Goal: Task Accomplishment & Management: Complete application form

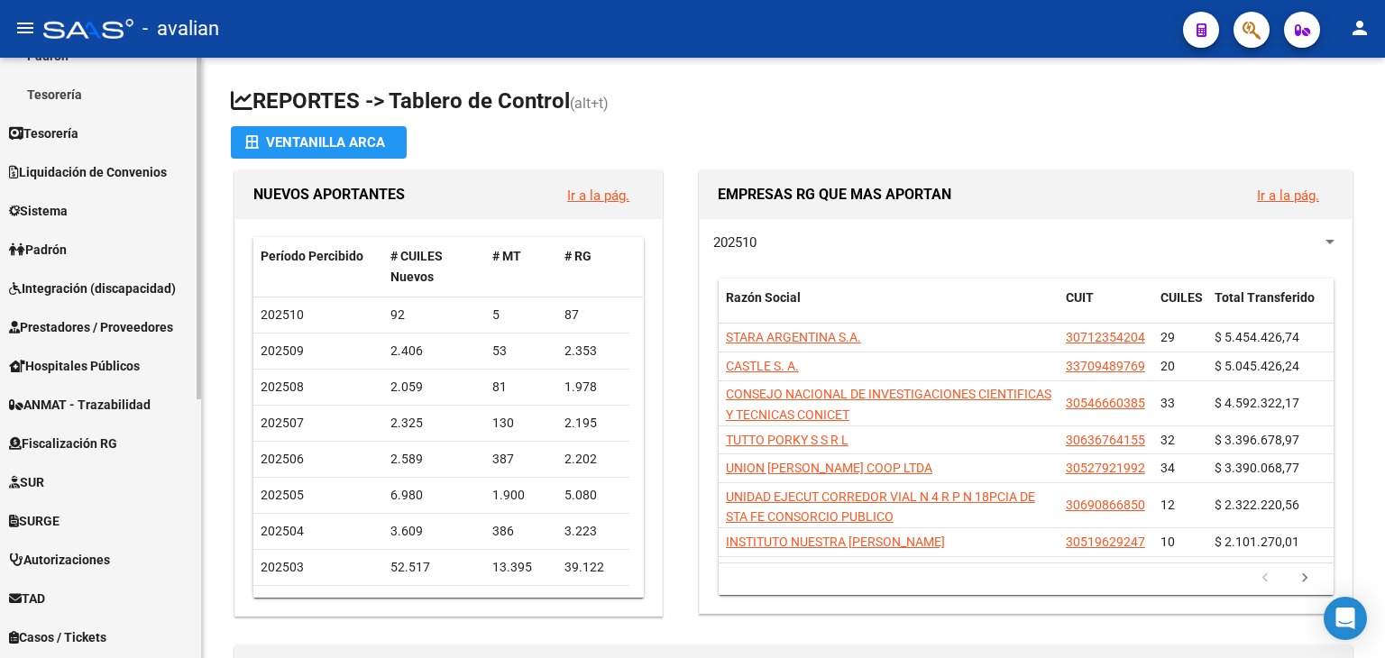
scroll to position [361, 0]
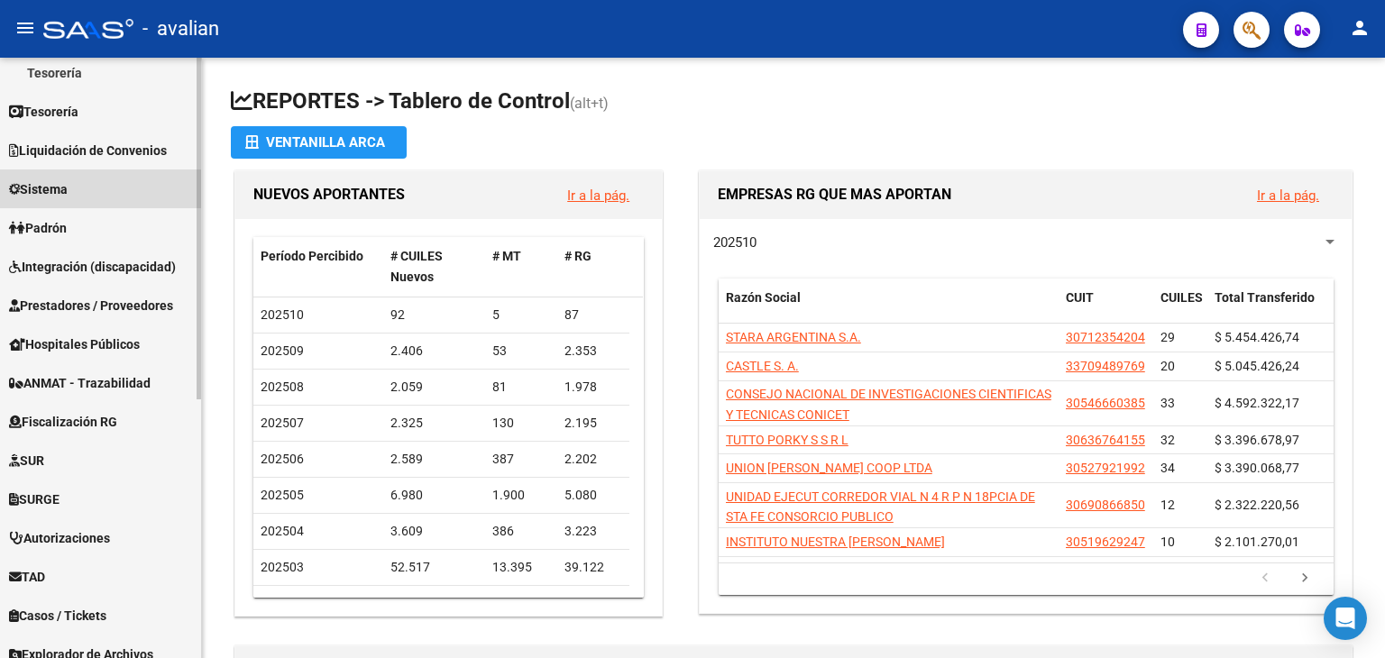
click at [55, 189] on span "Sistema" at bounding box center [38, 189] width 59 height 20
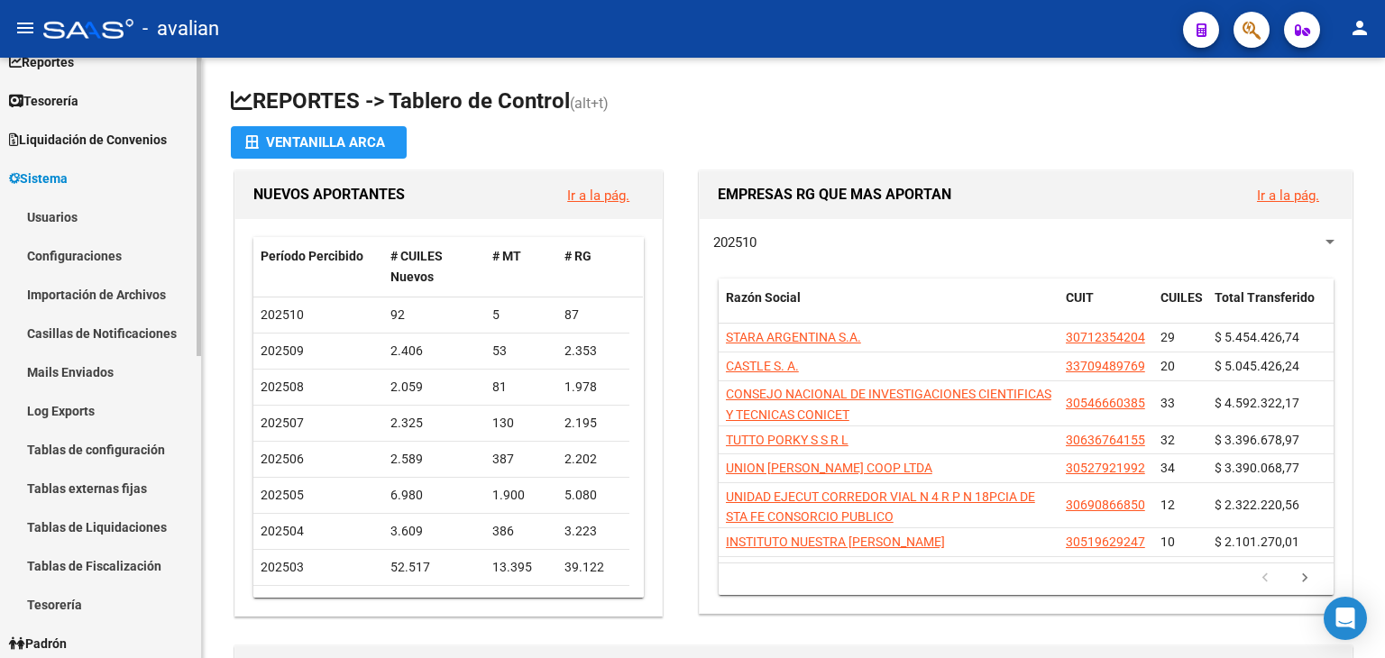
scroll to position [90, 0]
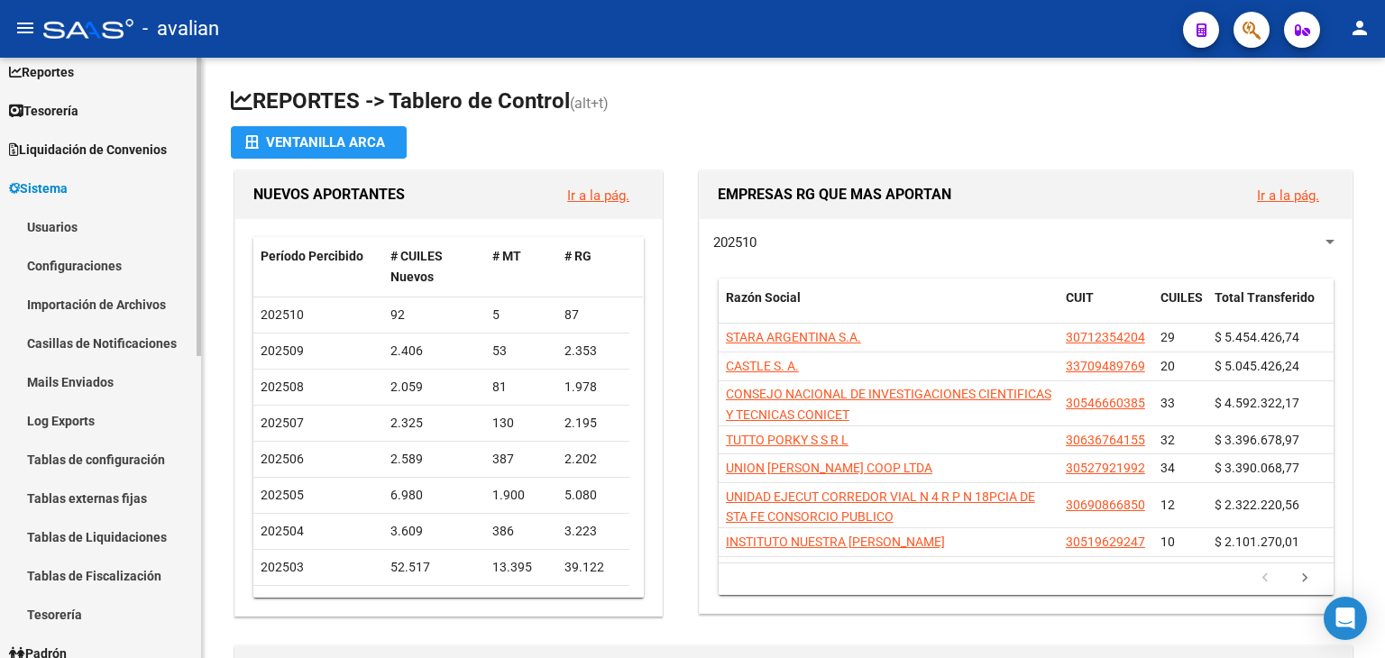
click at [59, 232] on link "Usuarios" at bounding box center [100, 226] width 201 height 39
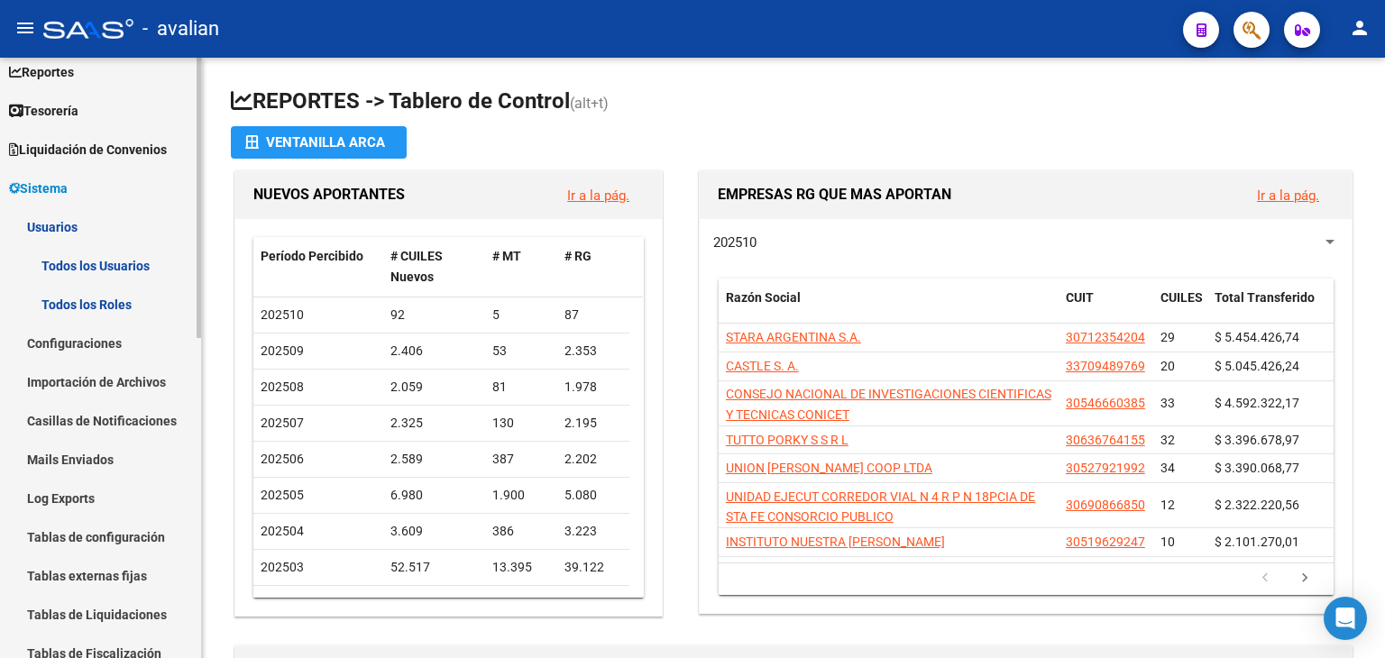
click at [98, 263] on link "Todos los Usuarios" at bounding box center [100, 265] width 201 height 39
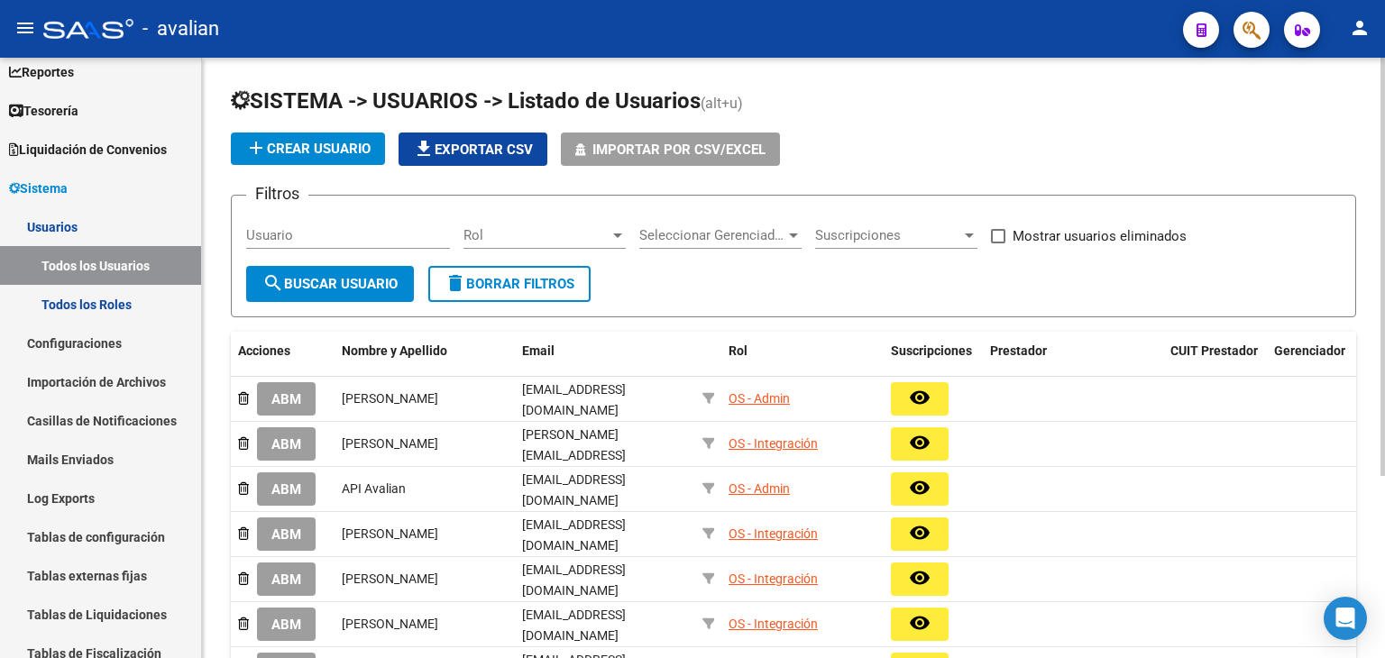
click at [348, 151] on span "add Crear Usuario" at bounding box center [307, 149] width 125 height 16
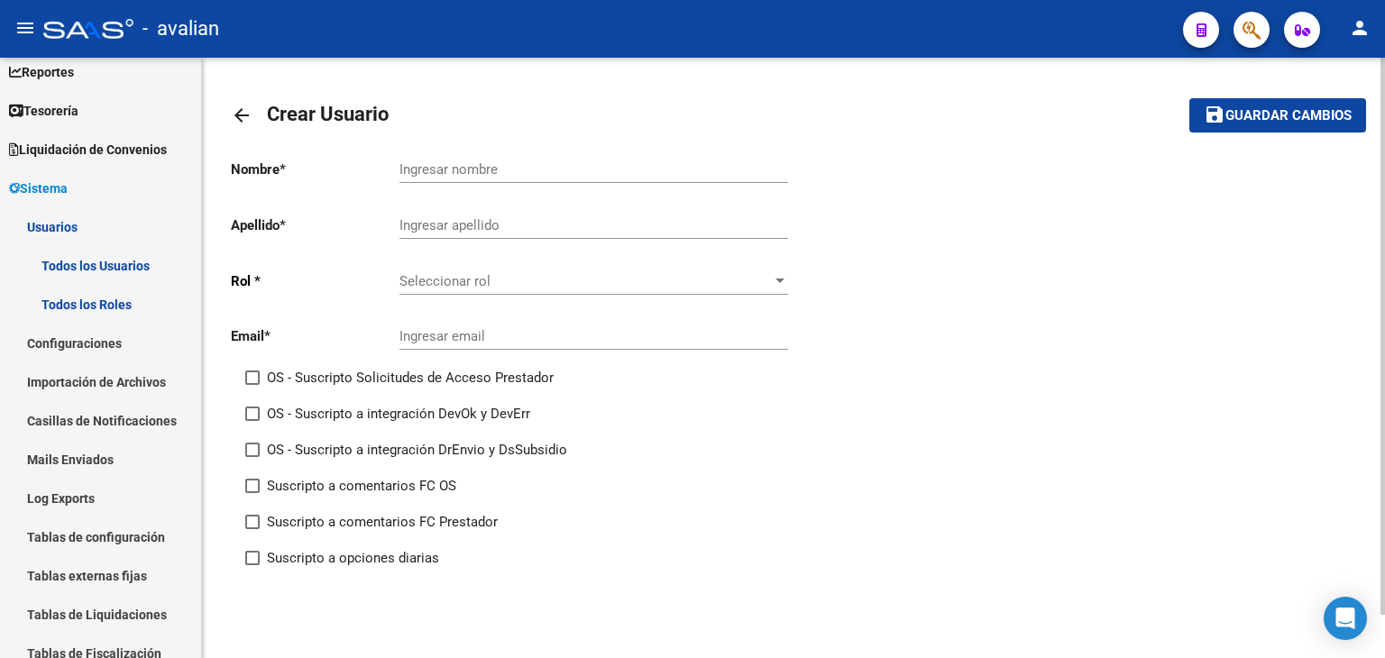
click at [468, 175] on input "Ingresar nombre" at bounding box center [593, 169] width 389 height 16
type input "[PERSON_NAME]"
click at [519, 287] on span "Seleccionar rol" at bounding box center [585, 281] width 372 height 16
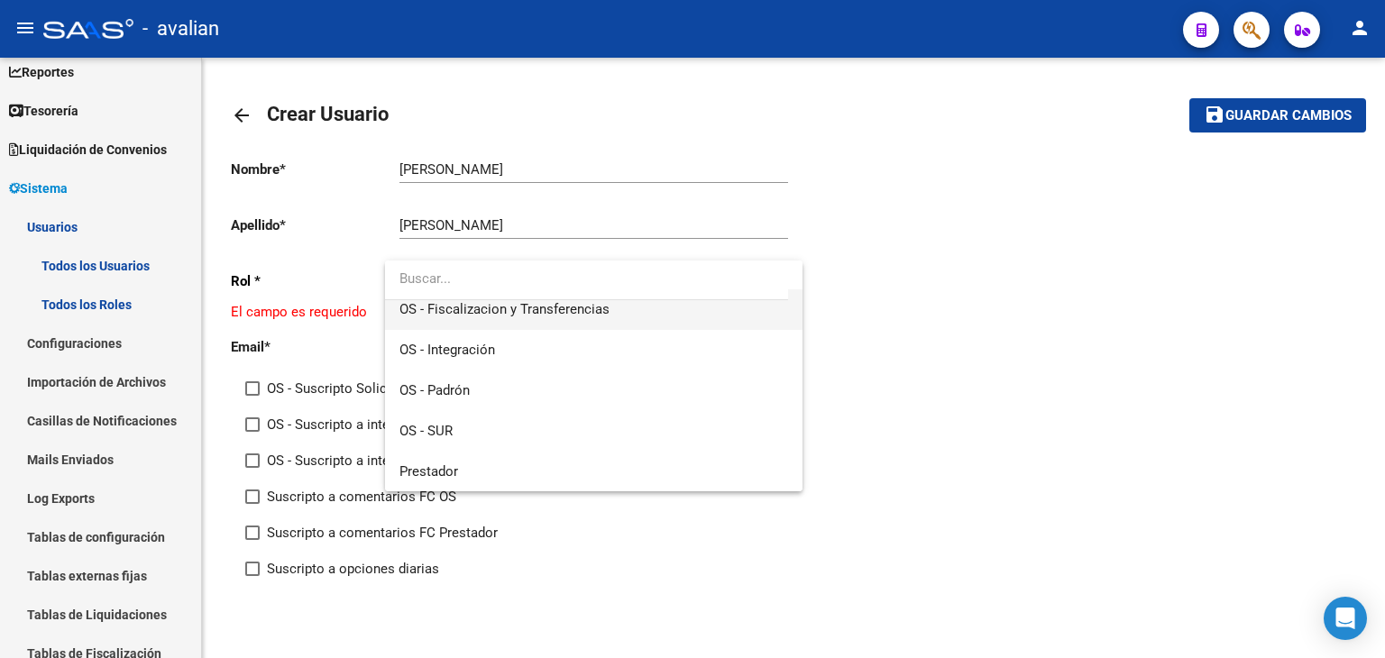
scroll to position [43, 0]
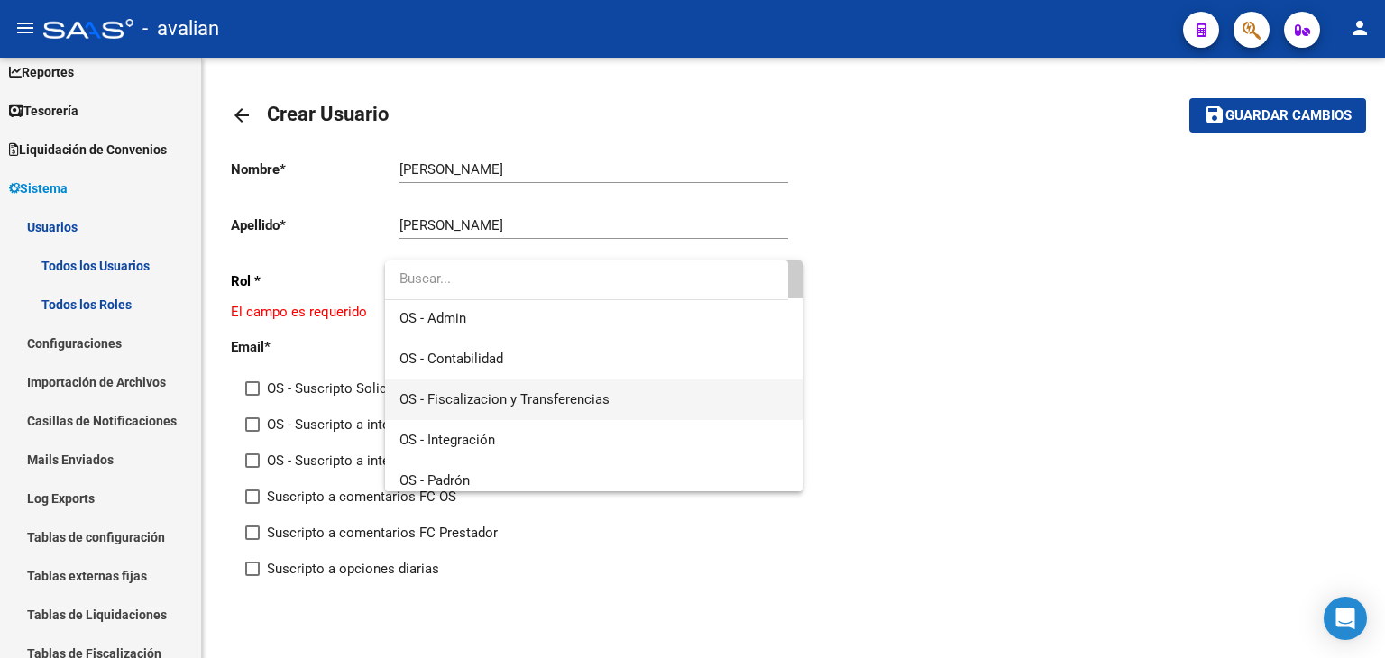
click at [649, 394] on span "OS - Fiscalizacion y Transferencias" at bounding box center [593, 400] width 389 height 41
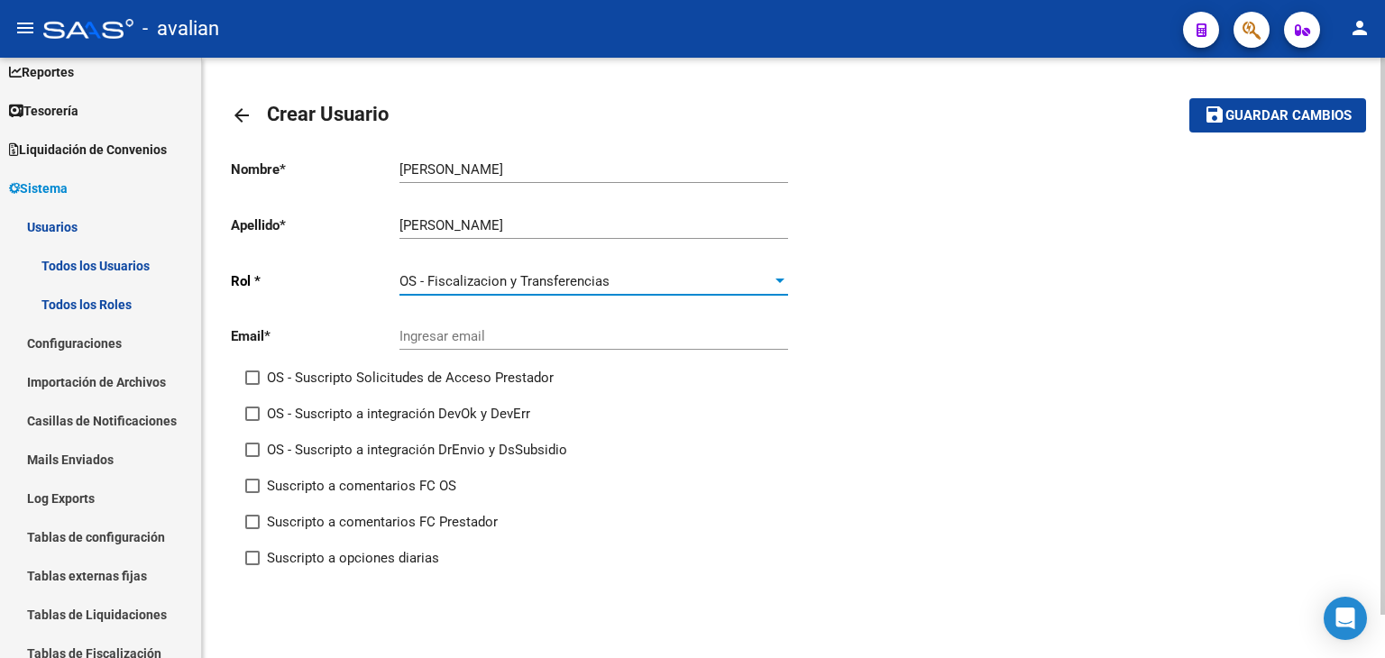
click at [426, 335] on input "Ingresar email" at bounding box center [593, 336] width 389 height 16
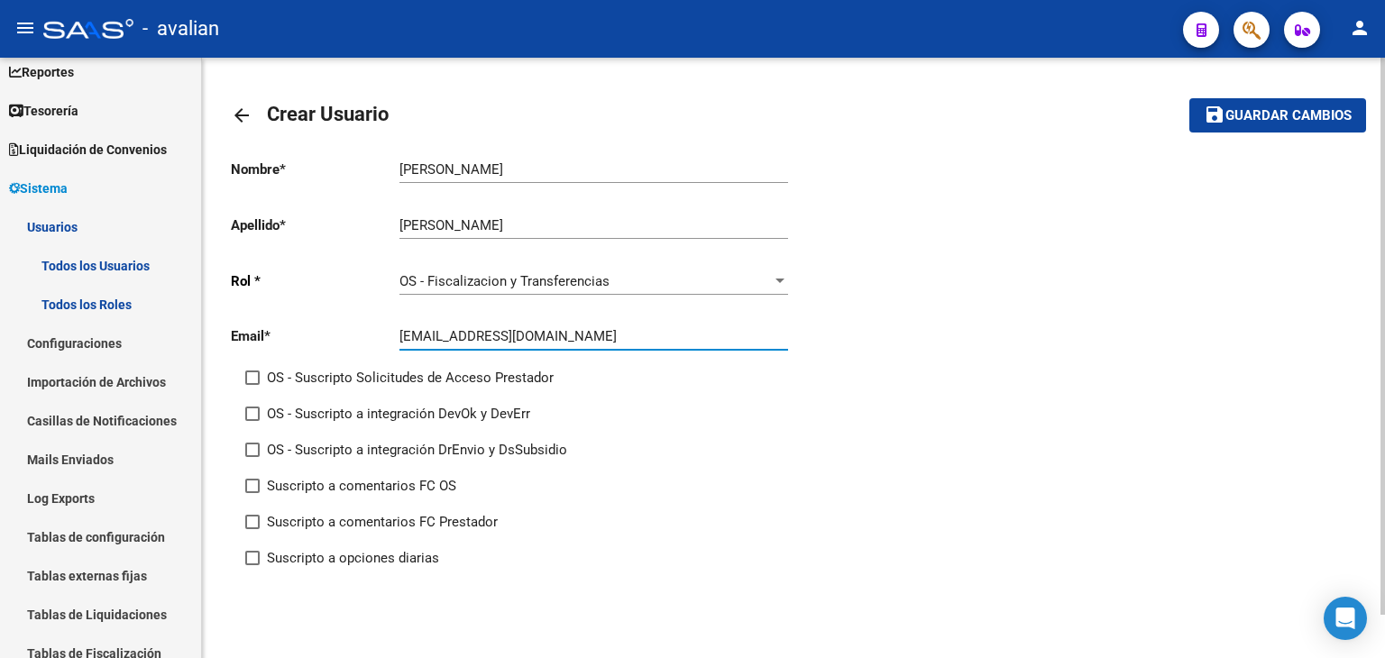
type input "[EMAIL_ADDRESS][DOMAIN_NAME]"
click at [1227, 127] on button "save Guardar cambios" at bounding box center [1277, 114] width 177 height 33
